Goal: Task Accomplishment & Management: Use online tool/utility

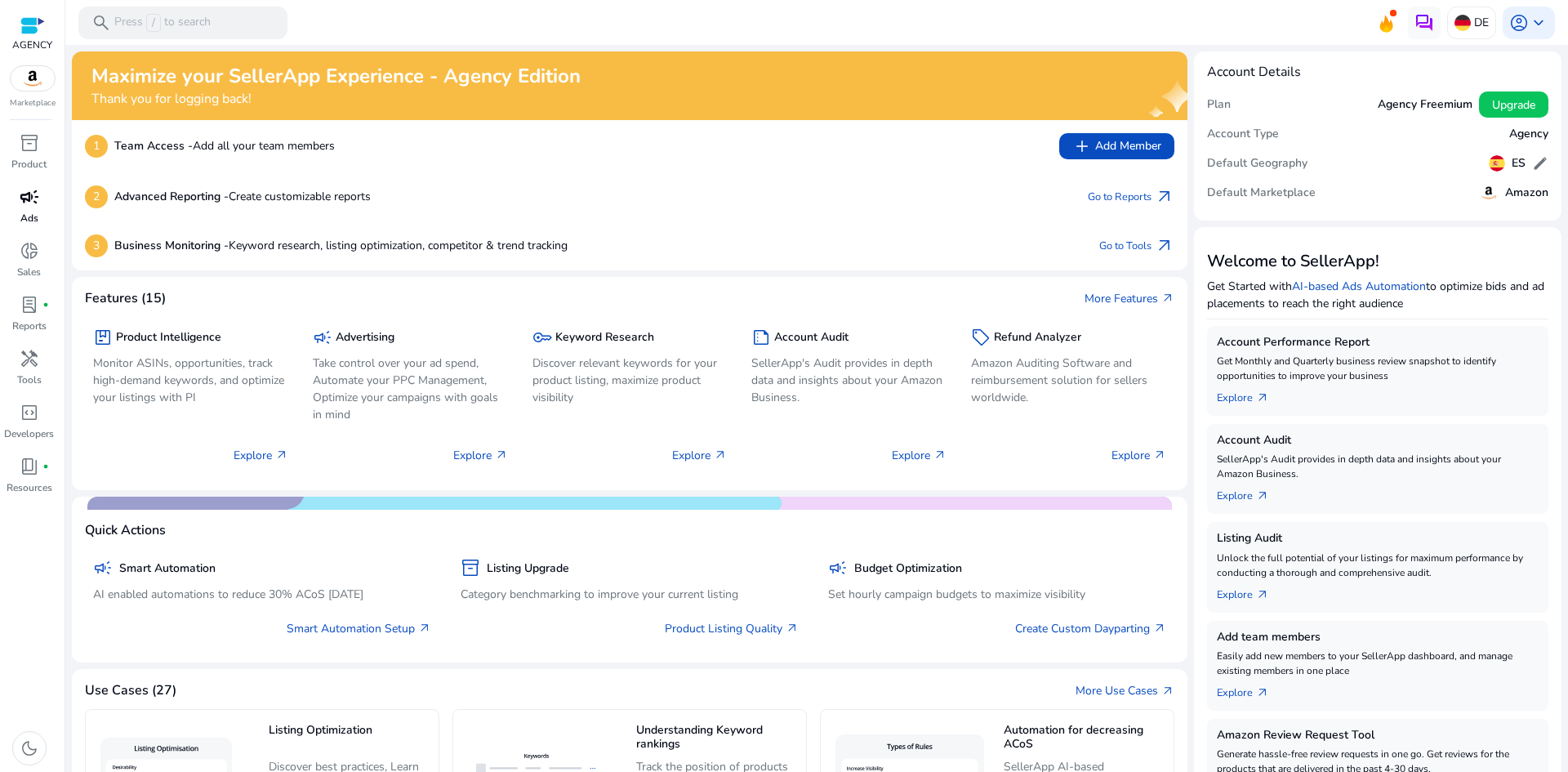
click at [27, 217] on p "Ads" at bounding box center [29, 217] width 18 height 14
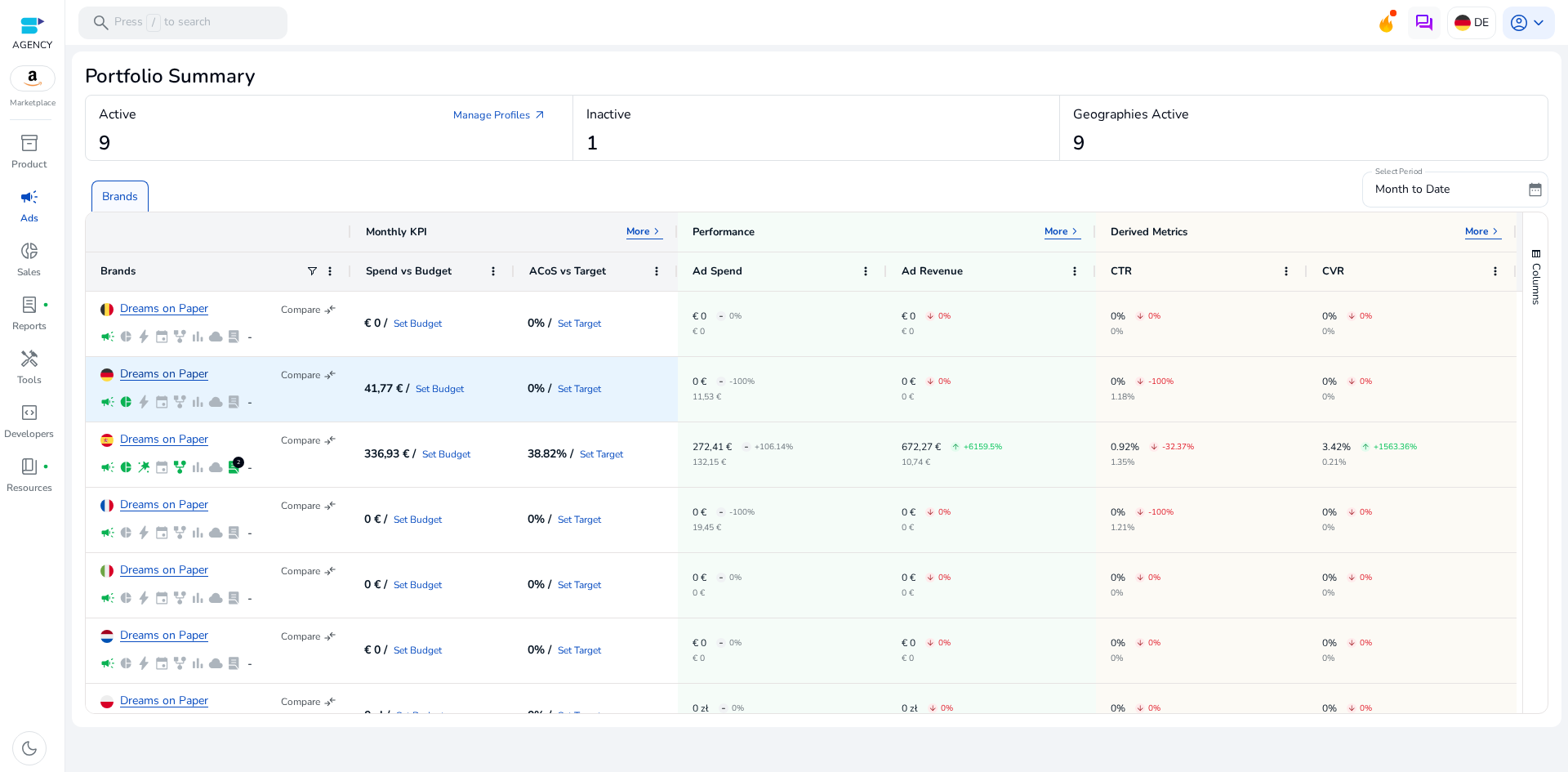
click at [157, 370] on link "Dreams on Paper" at bounding box center [164, 375] width 88 height 12
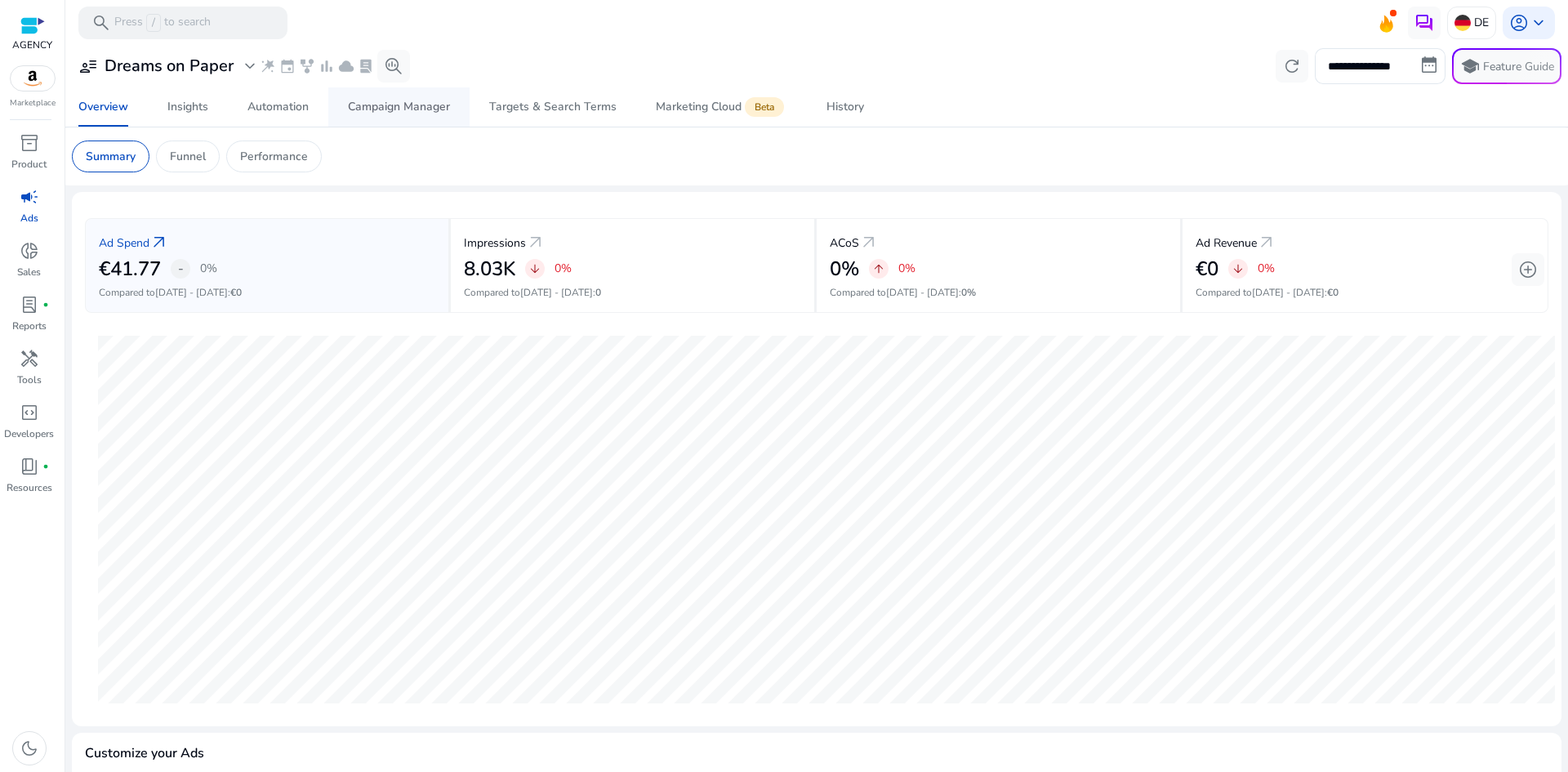
click at [395, 101] on div "Campaign Manager" at bounding box center [399, 106] width 102 height 11
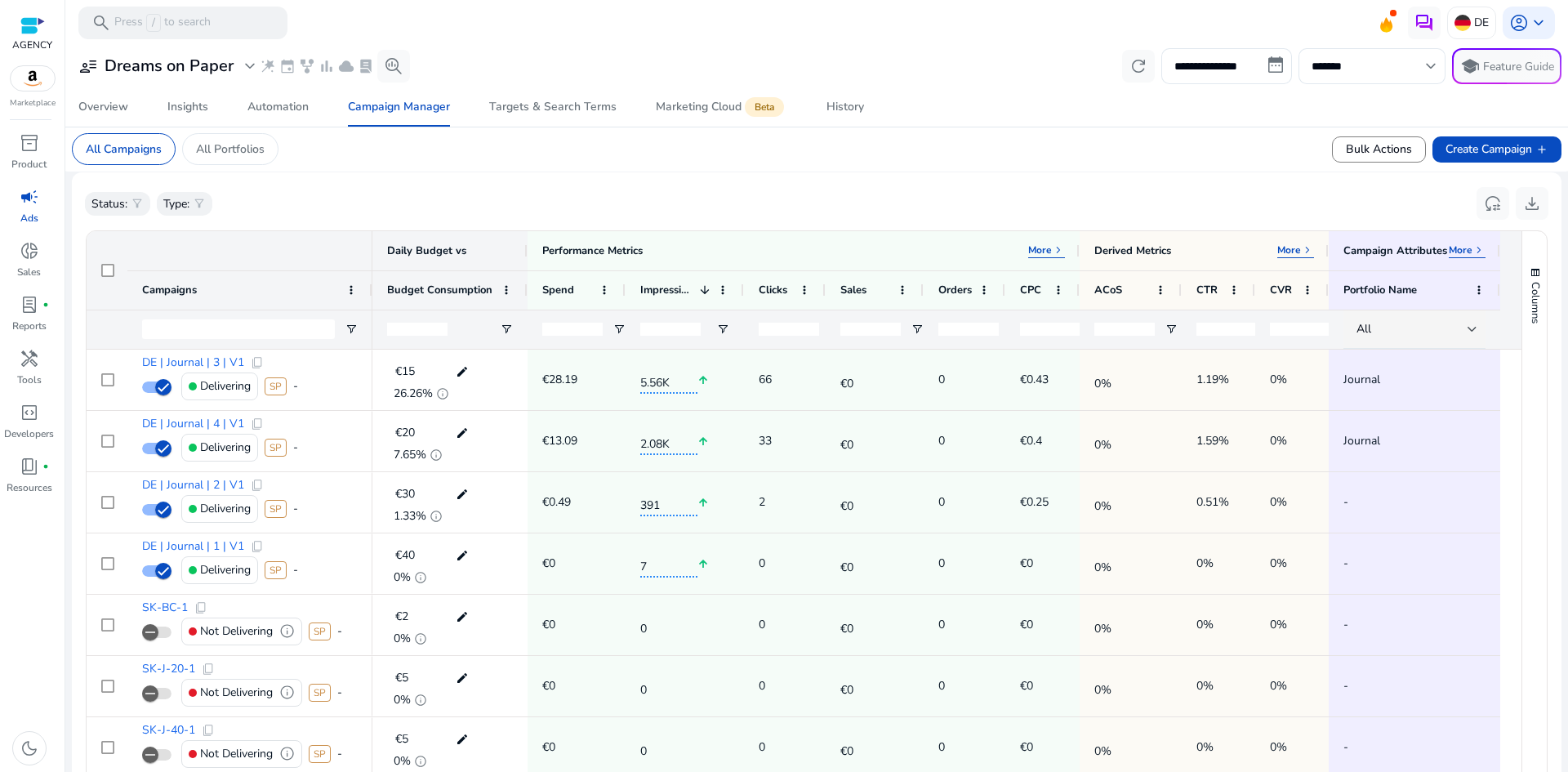
click at [355, 318] on div at bounding box center [250, 329] width 245 height 39
click at [353, 321] on div at bounding box center [250, 329] width 245 height 39
click at [355, 329] on span "Open Filter Menu" at bounding box center [351, 329] width 13 height 13
click at [309, 307] on div "Campaigns" at bounding box center [250, 290] width 216 height 38
click at [313, 287] on div "Campaigns" at bounding box center [240, 290] width 198 height 31
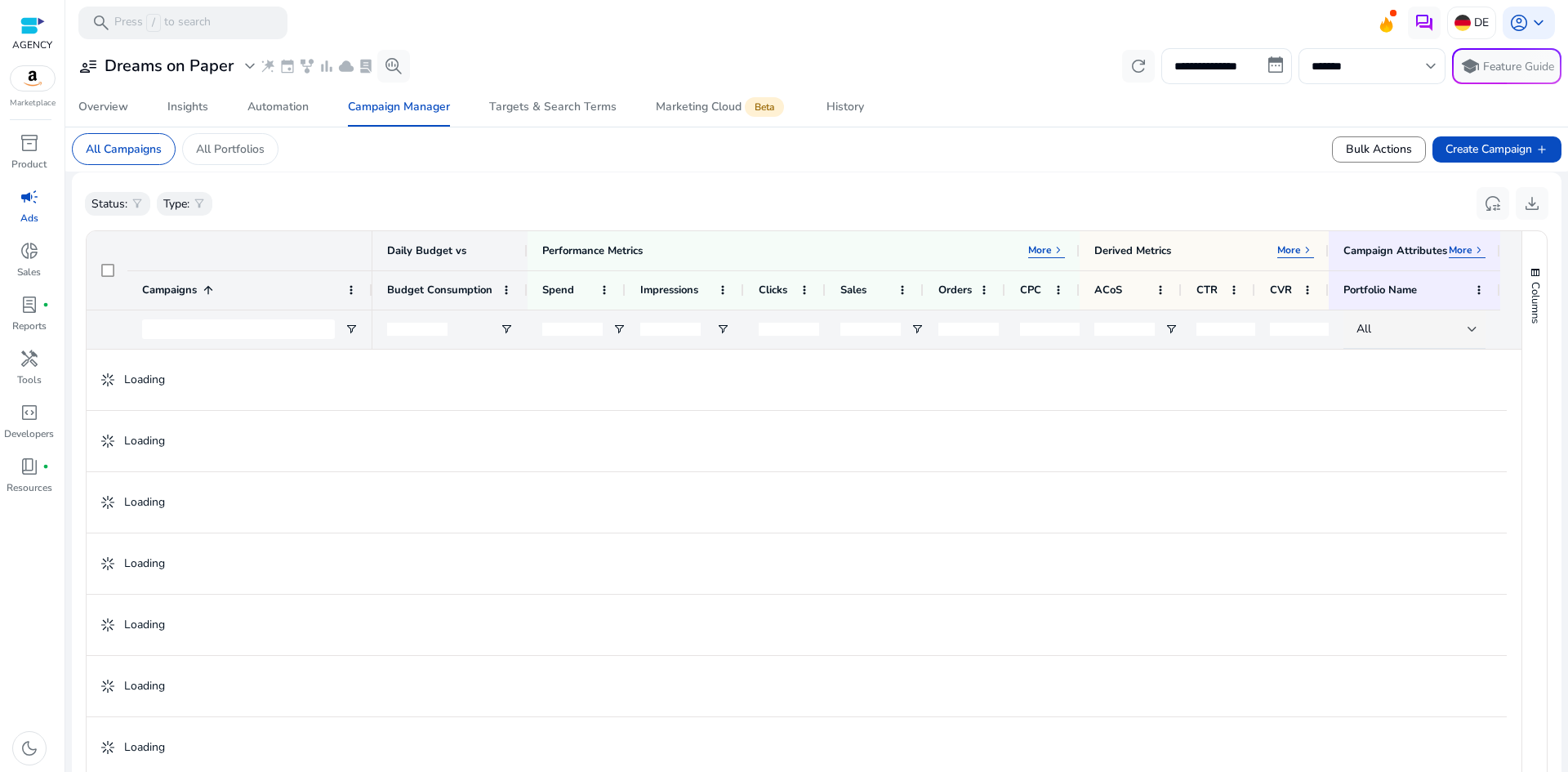
click at [299, 290] on div "Campaigns 1" at bounding box center [240, 290] width 198 height 31
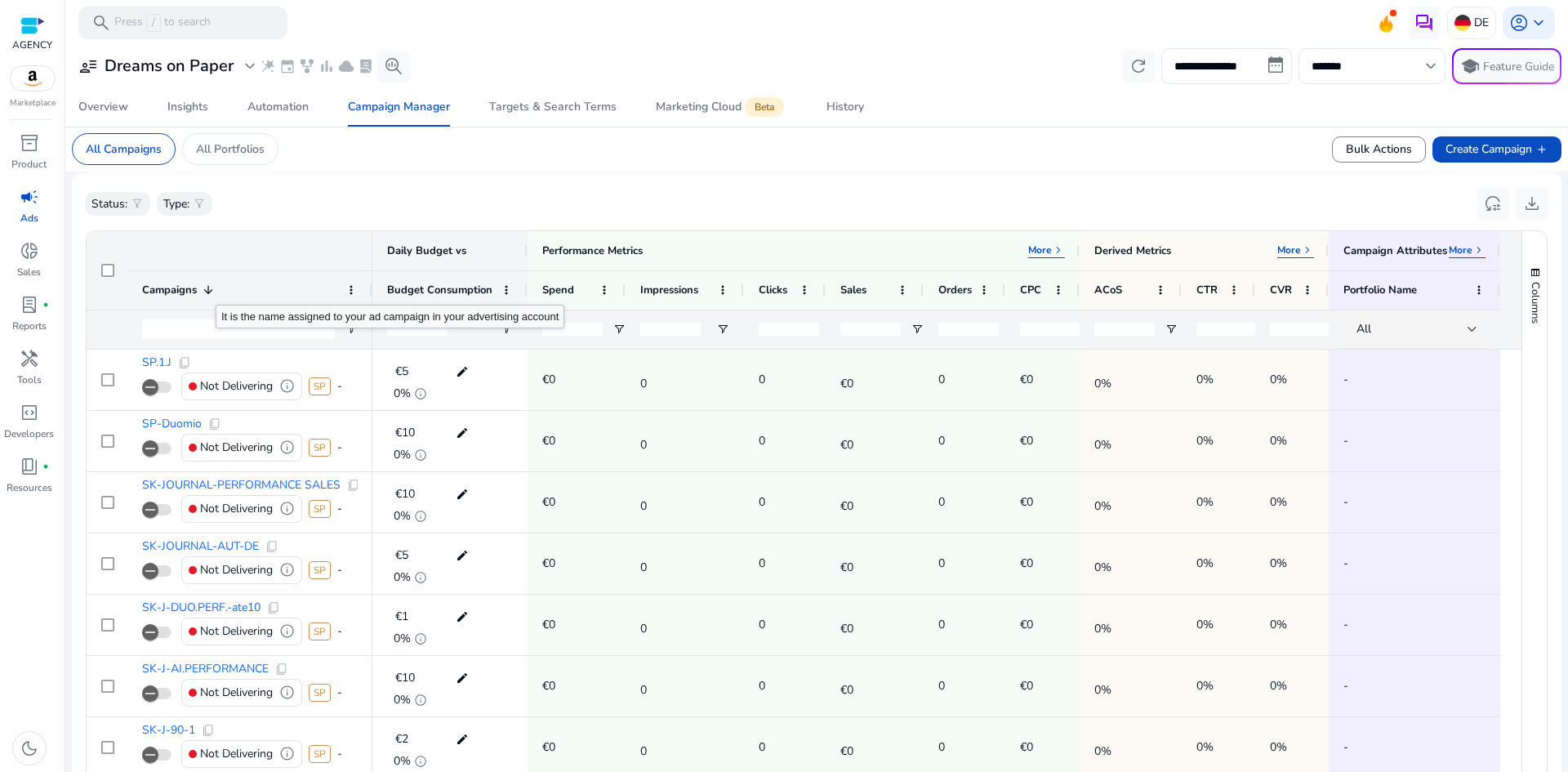
click at [206, 292] on span at bounding box center [207, 290] width 13 height 13
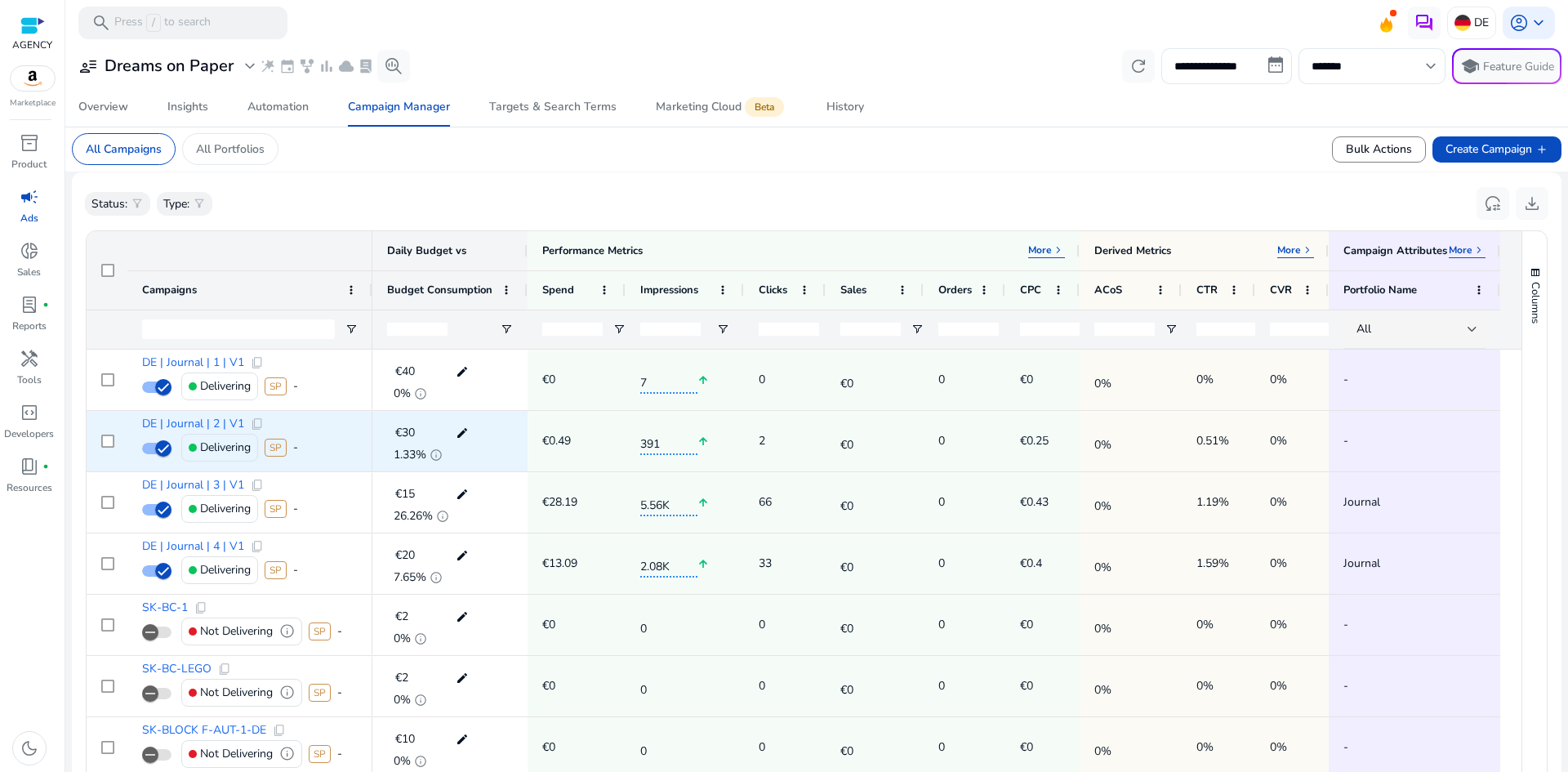
scroll to position [0, 0]
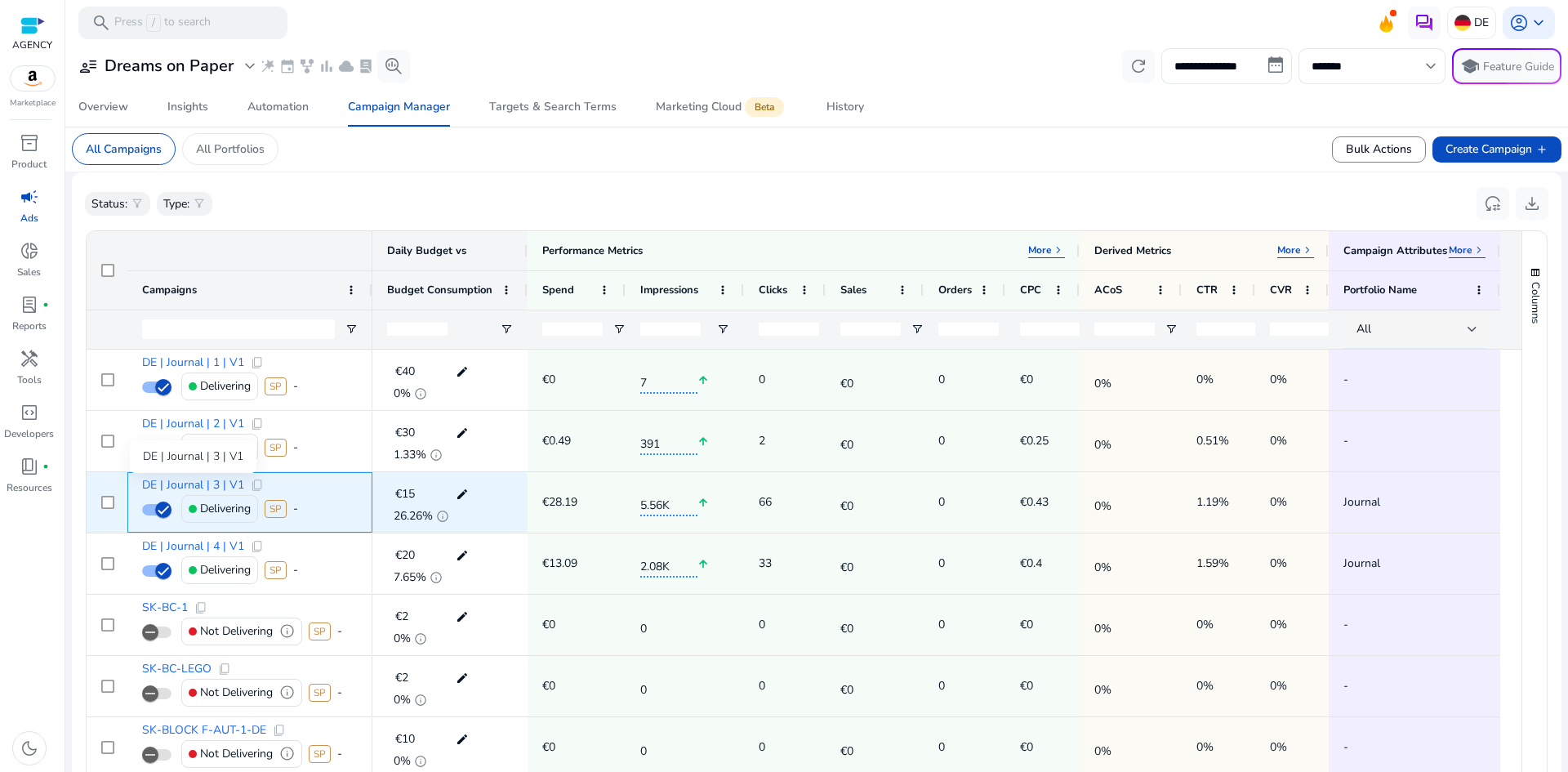
click at [219, 483] on span "DE | Journal | 3 | V1" at bounding box center [193, 484] width 102 height 11
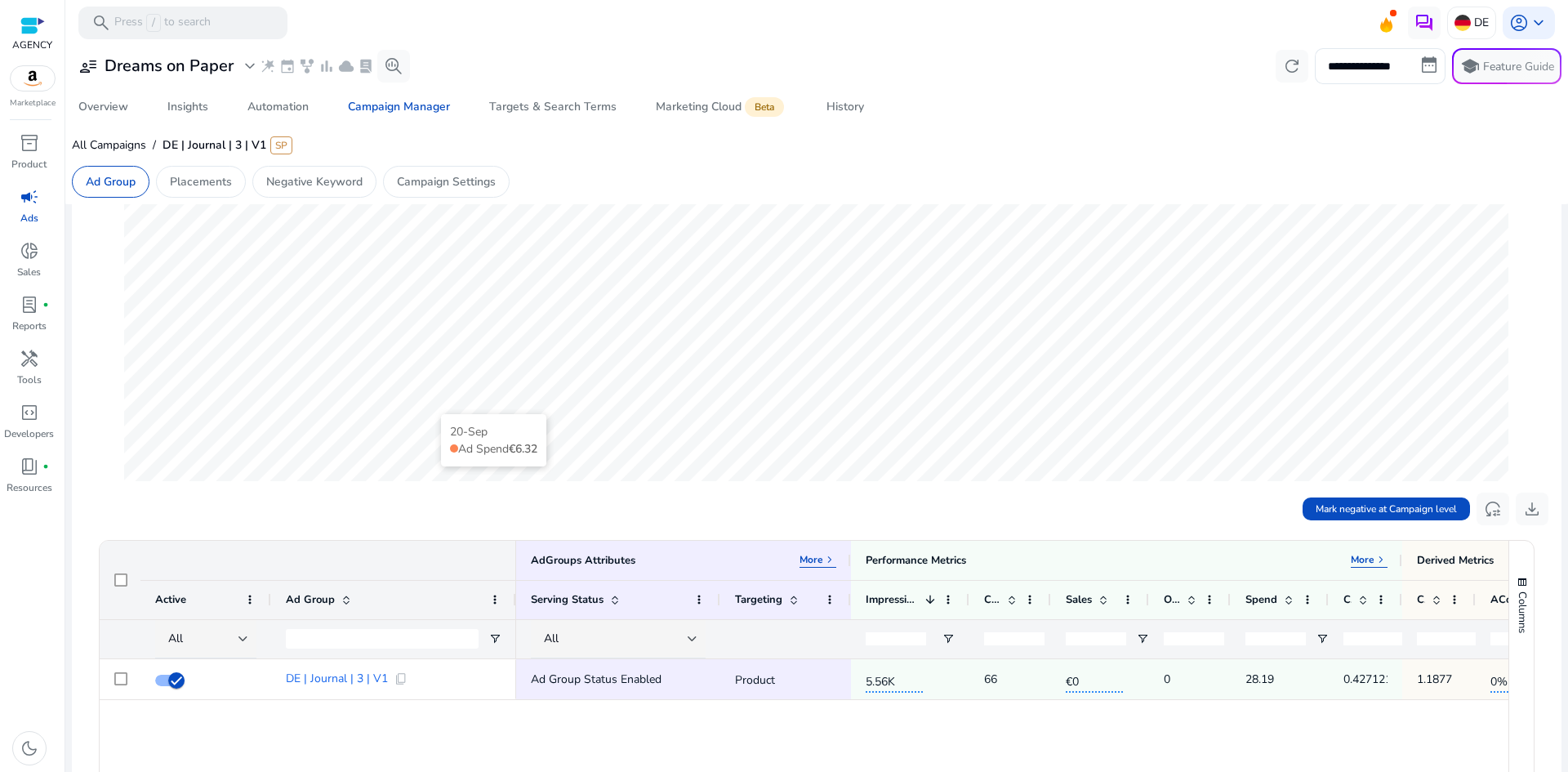
scroll to position [245, 0]
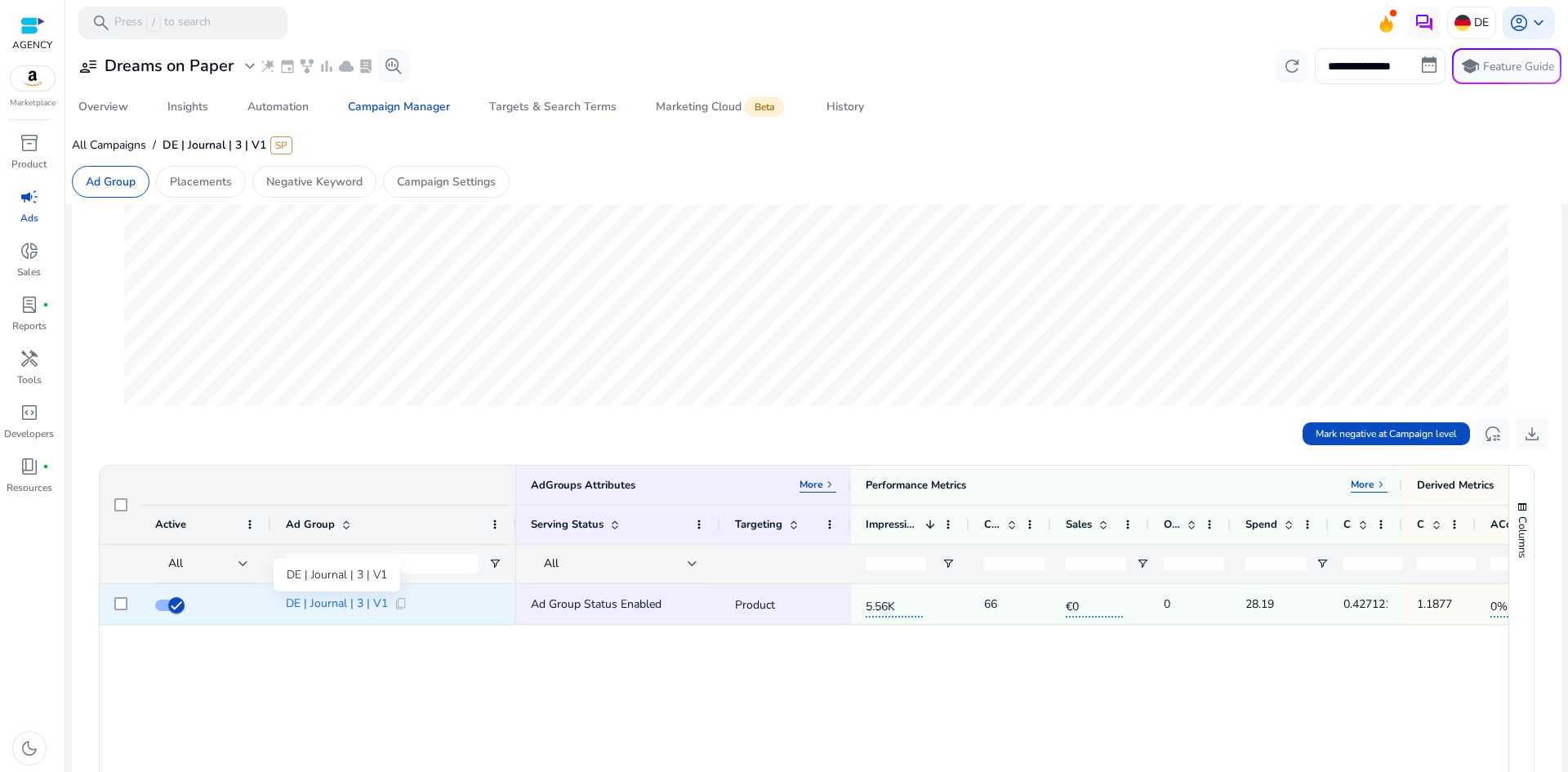
click at [342, 607] on span "DE | Journal | 3 | V1" at bounding box center [337, 603] width 102 height 11
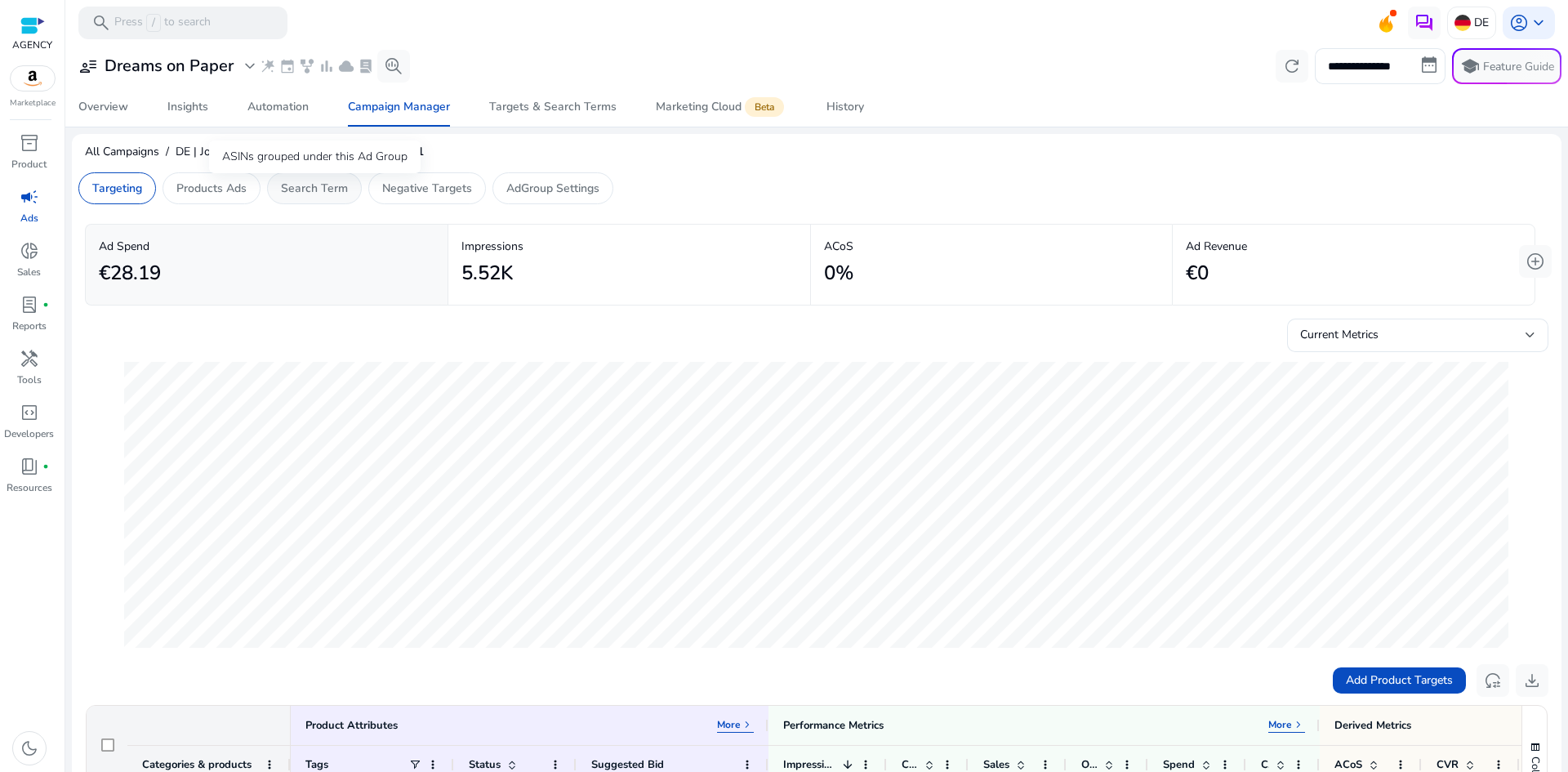
click at [332, 186] on p "Search Term" at bounding box center [314, 189] width 67 height 17
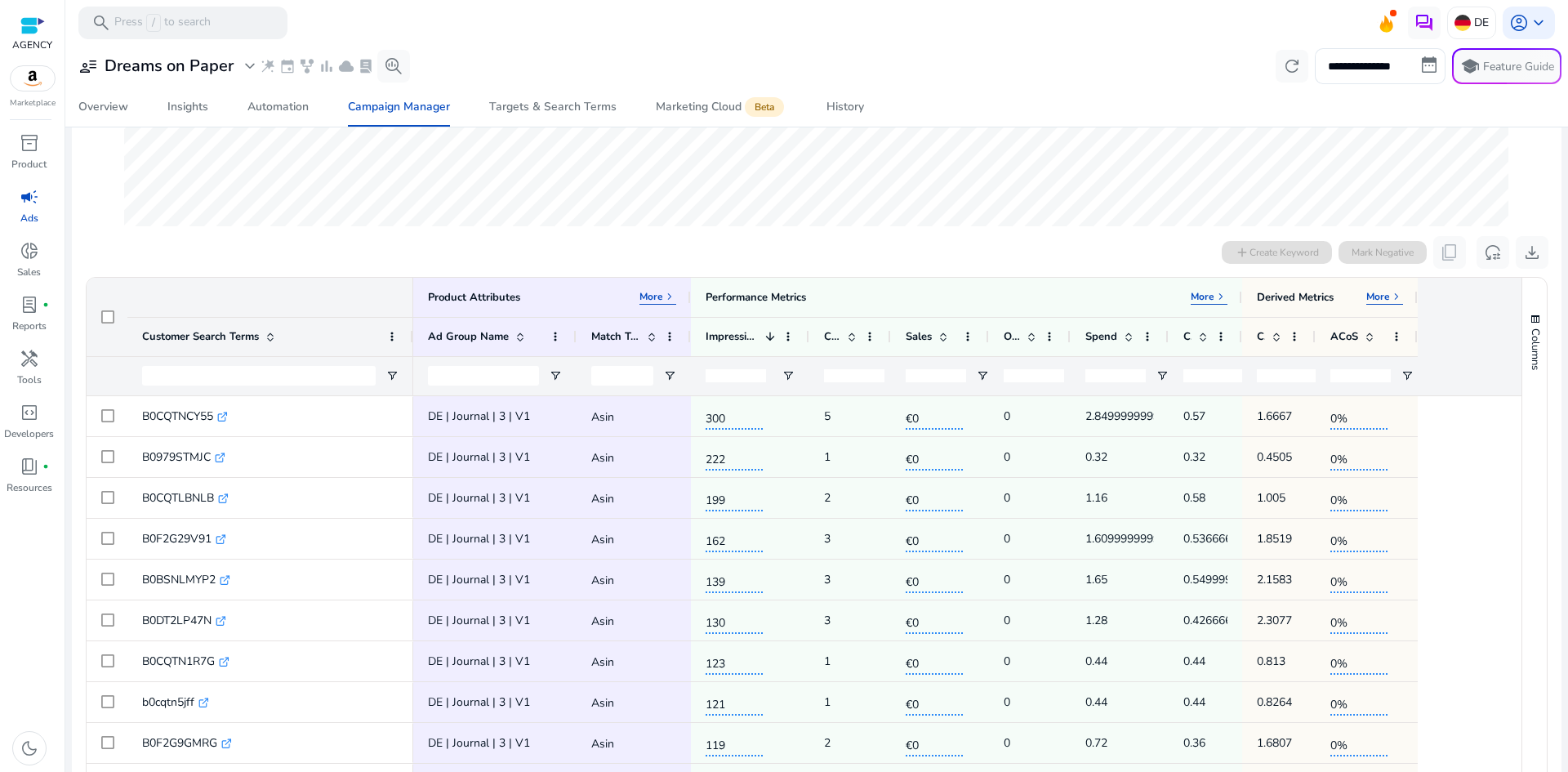
scroll to position [490, 0]
